Goal: Information Seeking & Learning: Find specific fact

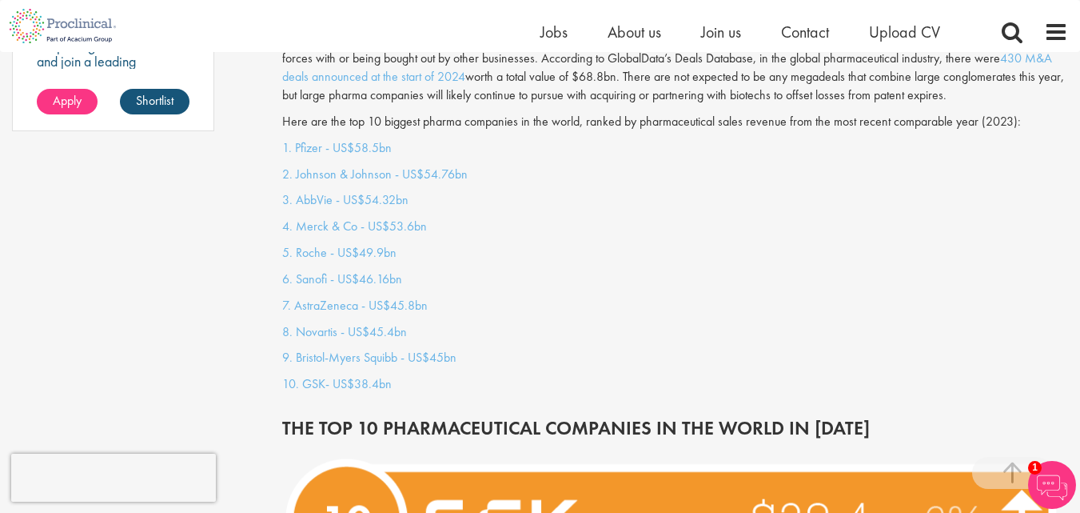
scroll to position [1360, 0]
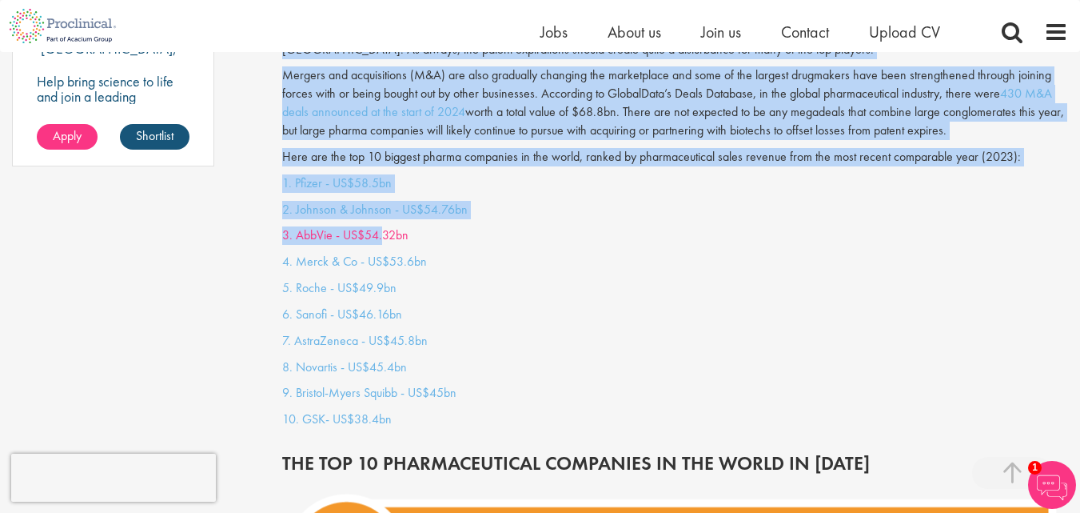
drag, startPoint x: 262, startPoint y: 157, endPoint x: 382, endPoint y: 218, distance: 135.2
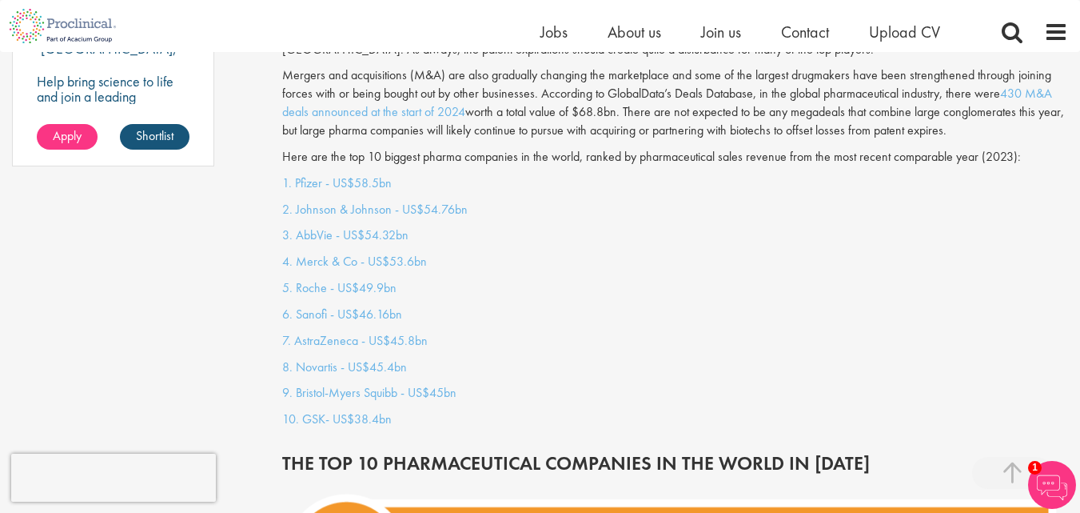
drag, startPoint x: 525, startPoint y: 294, endPoint x: 510, endPoint y: 283, distance: 18.9
click at [526, 305] on p "6. Sanofi - US$46.16bn" at bounding box center [675, 314] width 786 height 18
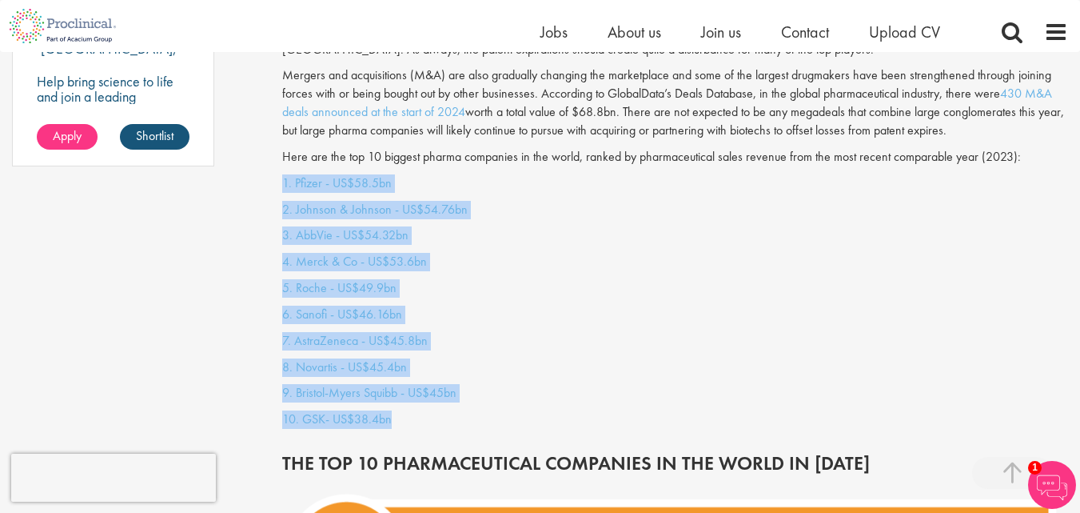
drag, startPoint x: 279, startPoint y: 164, endPoint x: 446, endPoint y: 404, distance: 292.4
copy div "1. Pfizer - US$58.5bn 2. [PERSON_NAME] & [PERSON_NAME] - US$54.76bn 3. AbbVie -…"
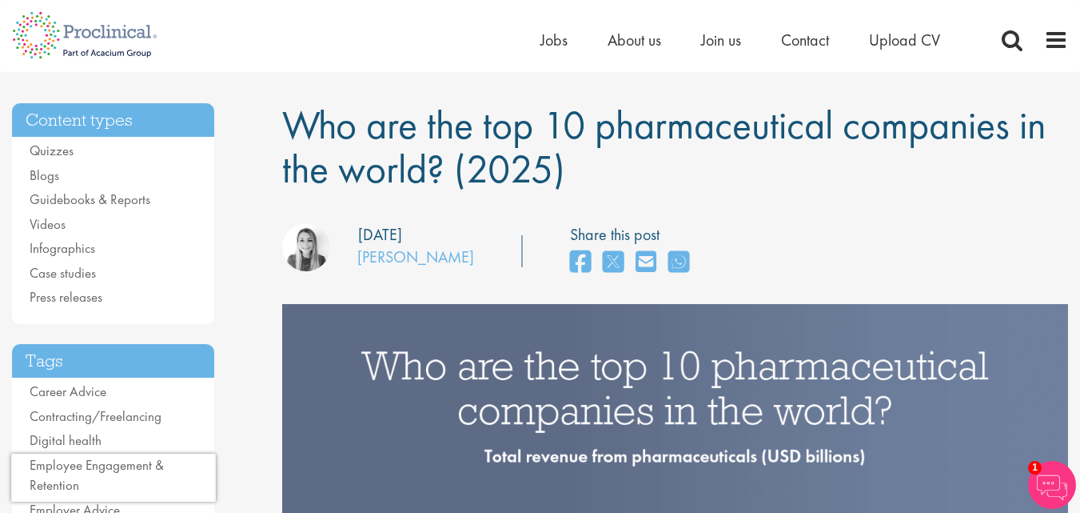
scroll to position [0, 0]
